Goal: Information Seeking & Learning: Learn about a topic

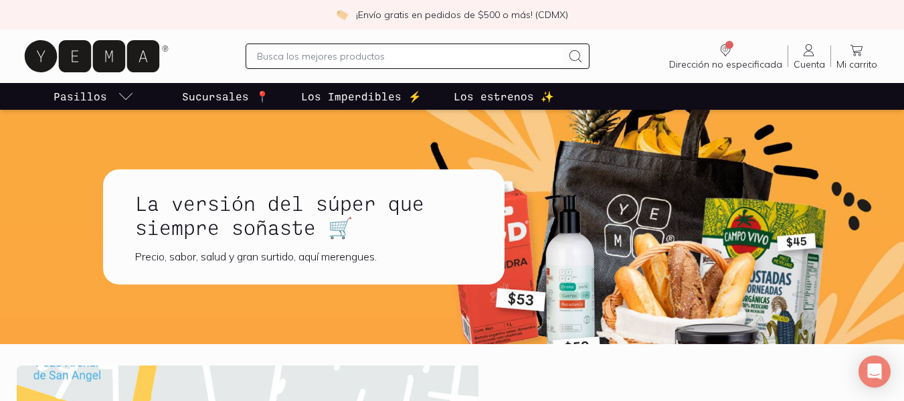
click at [207, 96] on p "Sucursales 📍" at bounding box center [225, 96] width 87 height 16
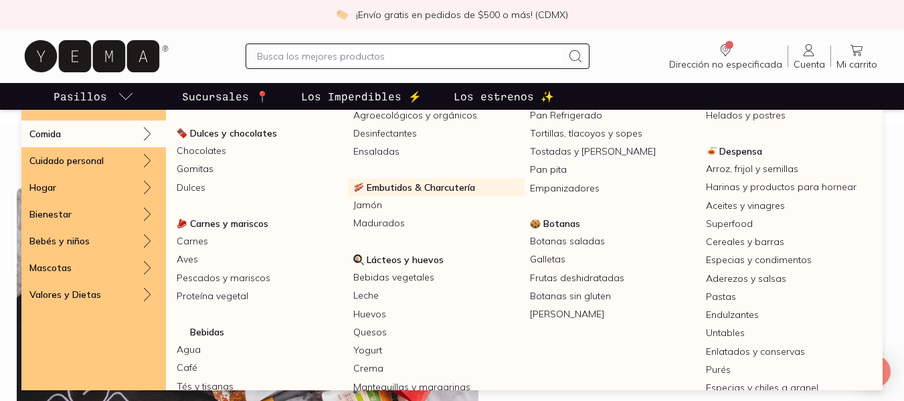
scroll to position [134, 0]
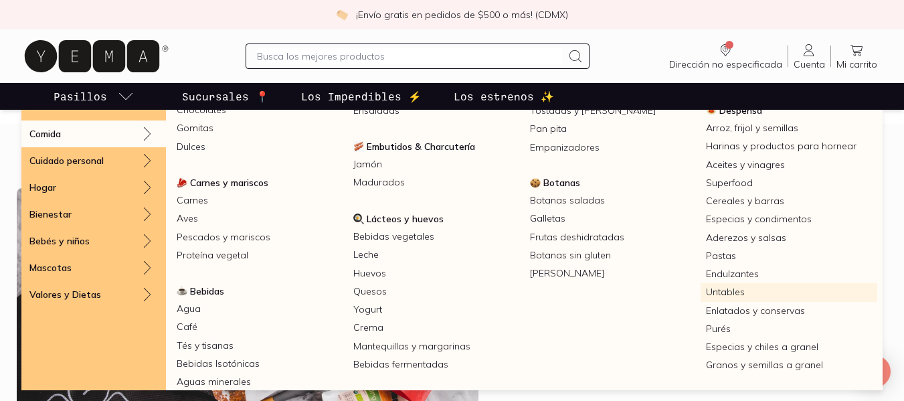
click at [712, 292] on link "Untables" at bounding box center [788, 292] width 177 height 18
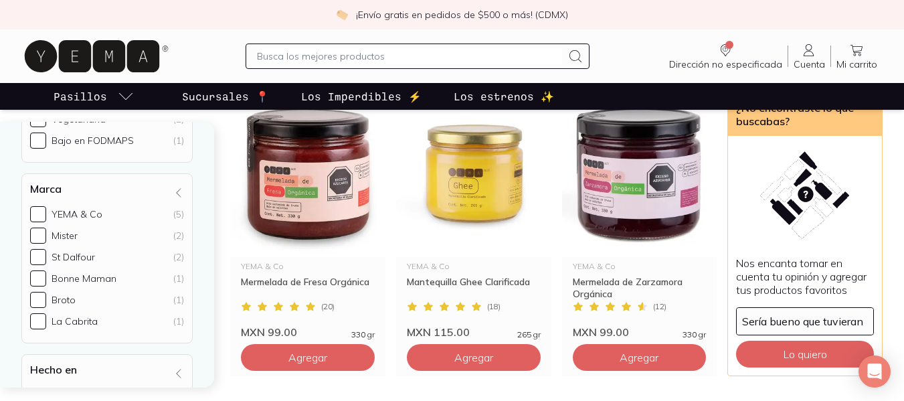
scroll to position [468, 0]
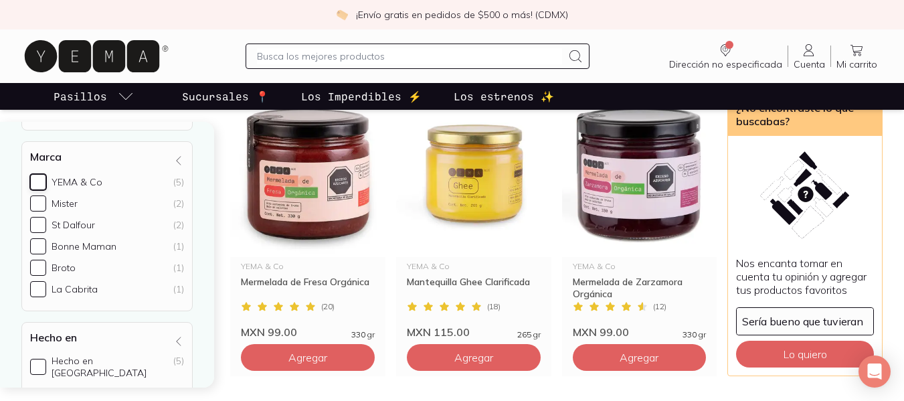
click at [43, 181] on input "YEMA & Co (5)" at bounding box center [38, 182] width 16 height 16
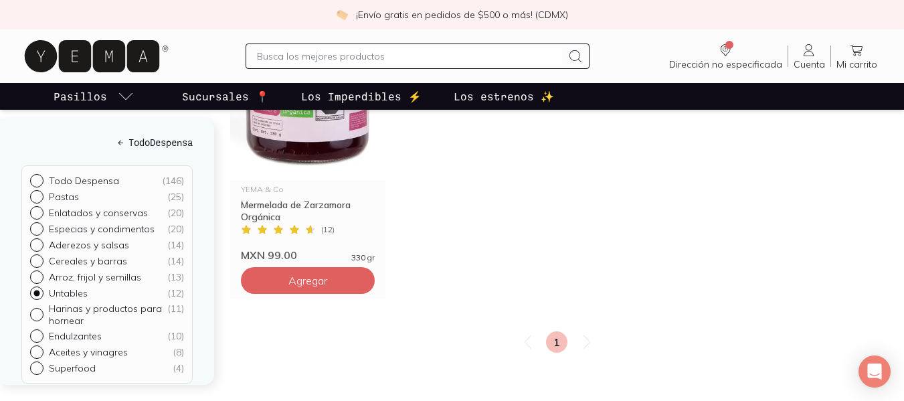
click at [154, 144] on h5 "← Todo Despensa" at bounding box center [106, 142] width 171 height 14
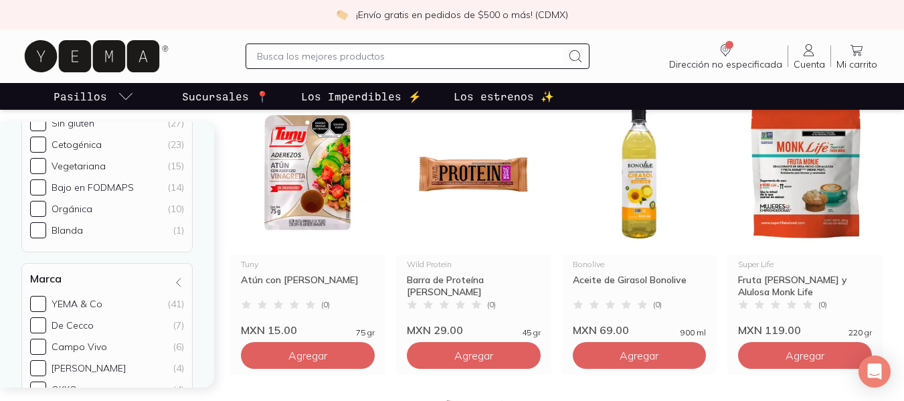
scroll to position [401, 0]
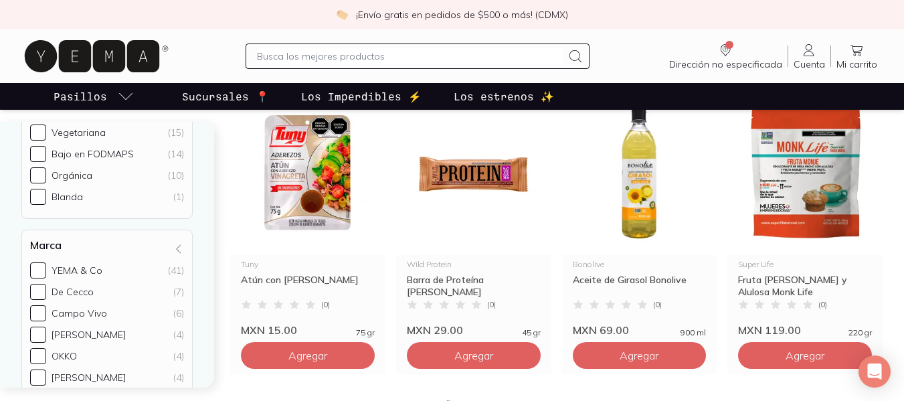
click at [76, 272] on div "YEMA & Co" at bounding box center [77, 270] width 51 height 12
click at [46, 272] on input "YEMA & Co (41)" at bounding box center [38, 270] width 16 height 16
checkbox input "true"
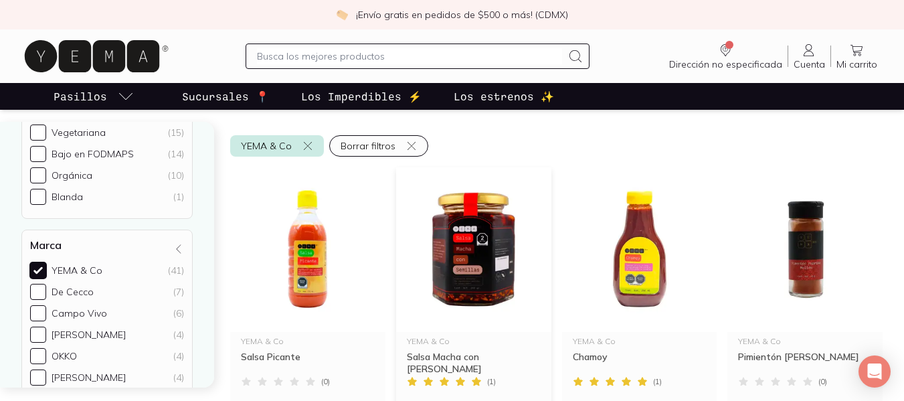
scroll to position [163, 0]
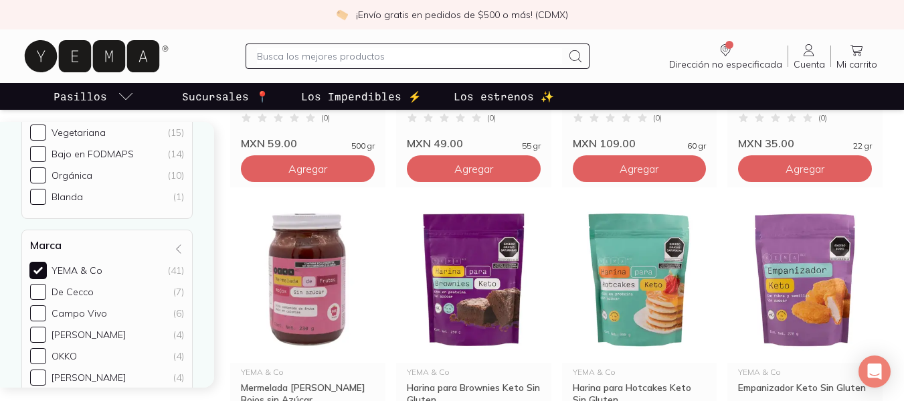
scroll to position [765, 0]
